Goal: Information Seeking & Learning: Learn about a topic

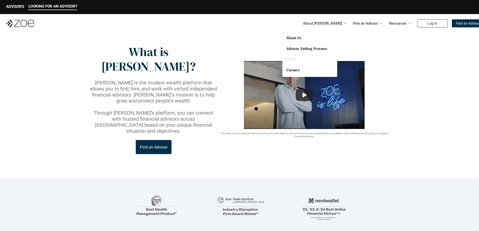
click at [293, 58] on link "FAQs" at bounding box center [291, 59] width 9 height 5
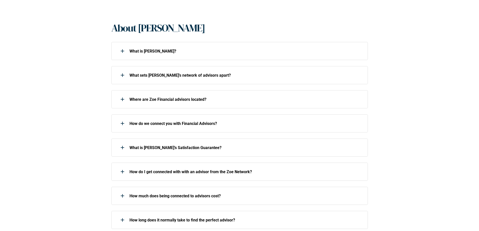
scroll to position [227, 0]
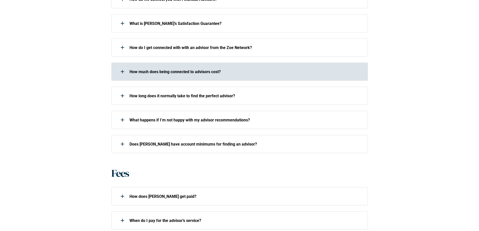
click at [162, 73] on p "How much does being connected to advisors cost?" at bounding box center [246, 71] width 232 height 5
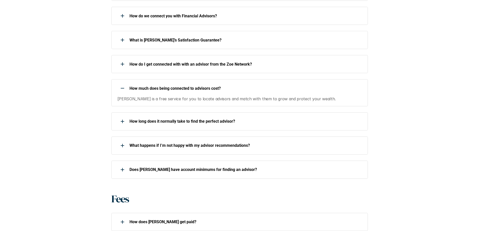
scroll to position [201, 0]
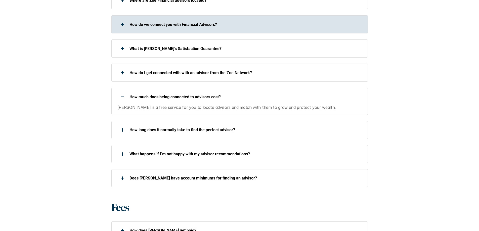
click at [178, 21] on div "How do we connect you with Financial Advisors?" at bounding box center [236, 24] width 250 height 10
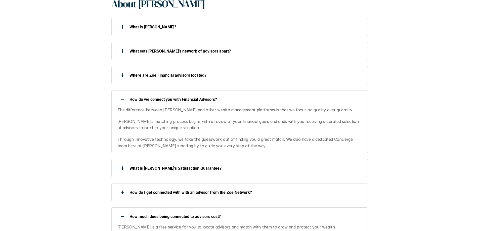
scroll to position [126, 0]
click at [157, 82] on div "Where are Zoe Financial advisors located?" at bounding box center [239, 76] width 257 height 18
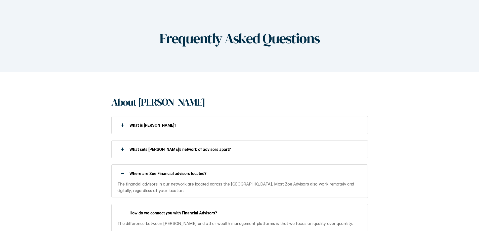
scroll to position [0, 0]
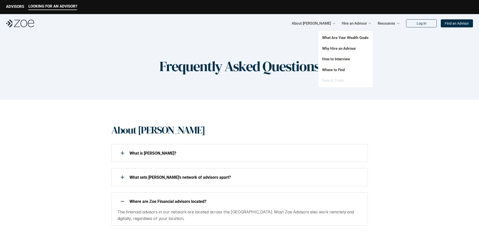
click at [330, 80] on link "Fees & Costs" at bounding box center [333, 80] width 22 height 5
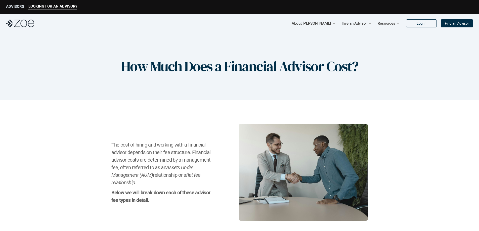
click at [15, 6] on p "ADVISORS" at bounding box center [15, 6] width 18 height 5
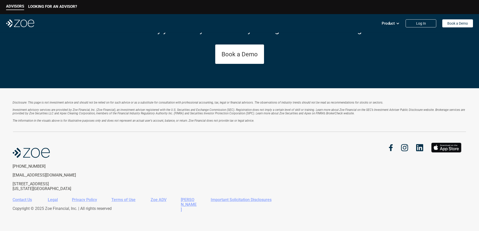
scroll to position [871, 0]
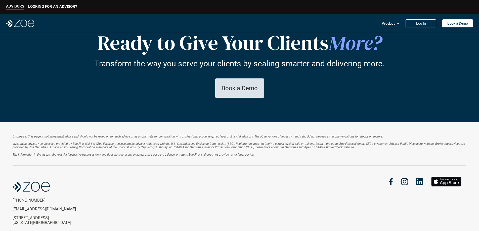
click at [236, 92] on p "Book a Demo" at bounding box center [240, 88] width 36 height 7
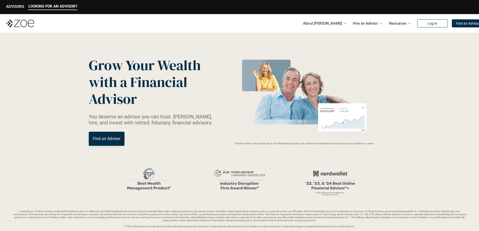
click at [12, 9] on div "ADVISORS" at bounding box center [15, 7] width 18 height 6
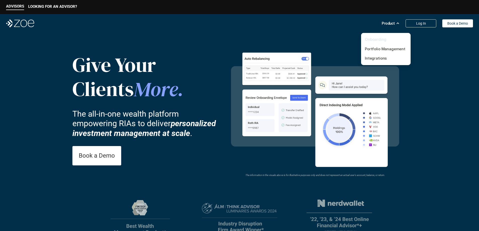
click at [377, 41] on link "Onboarding" at bounding box center [376, 39] width 22 height 5
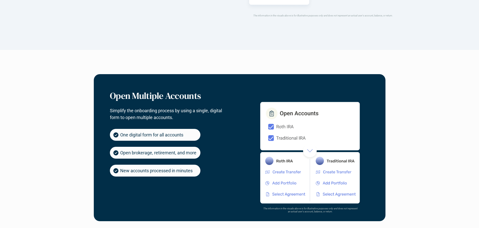
scroll to position [176, 0]
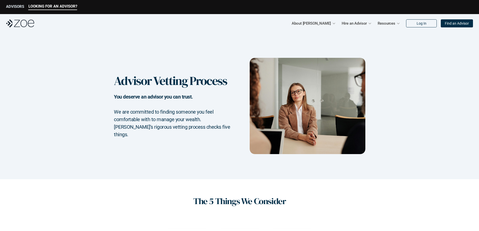
click at [17, 6] on p "ADVISORS" at bounding box center [15, 6] width 18 height 5
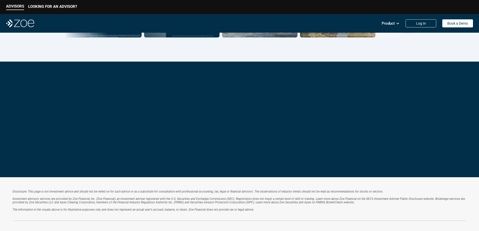
scroll to position [881, 0]
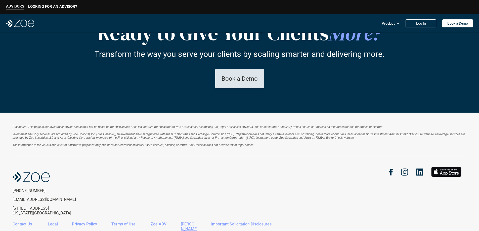
click at [238, 83] on p "Book a Demo" at bounding box center [240, 78] width 36 height 7
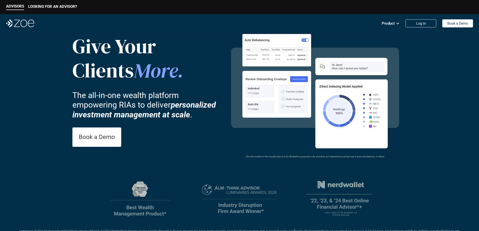
scroll to position [0, 0]
